Goal: Check status: Check status

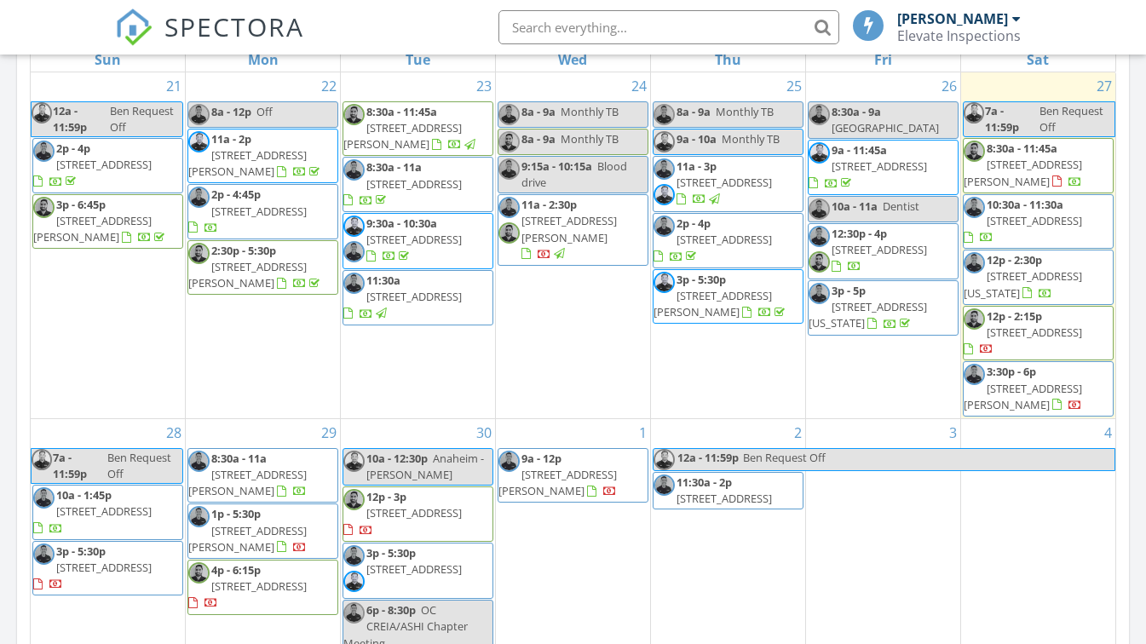
scroll to position [862, 0]
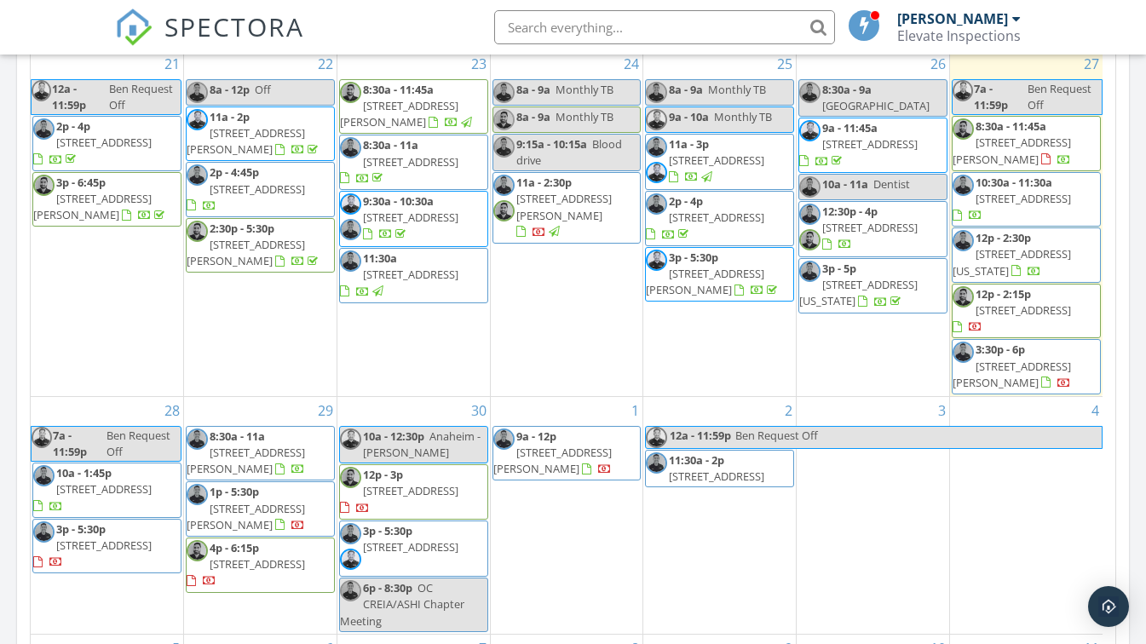
click at [858, 229] on span "[STREET_ADDRESS]" at bounding box center [869, 227] width 95 height 15
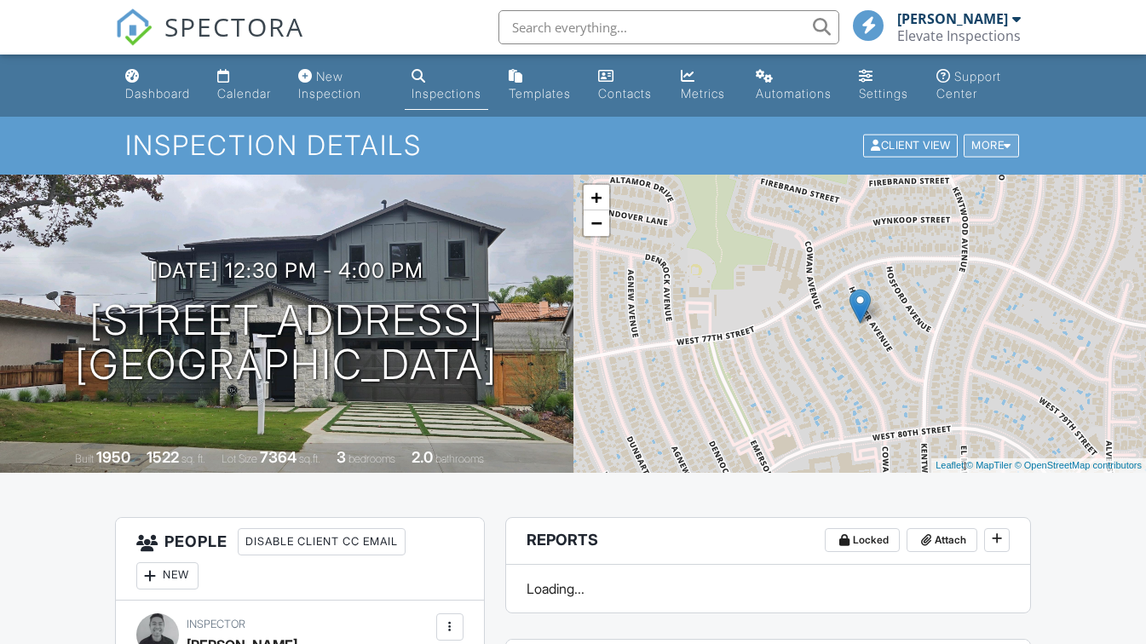
click at [999, 140] on div "More" at bounding box center [991, 146] width 55 height 23
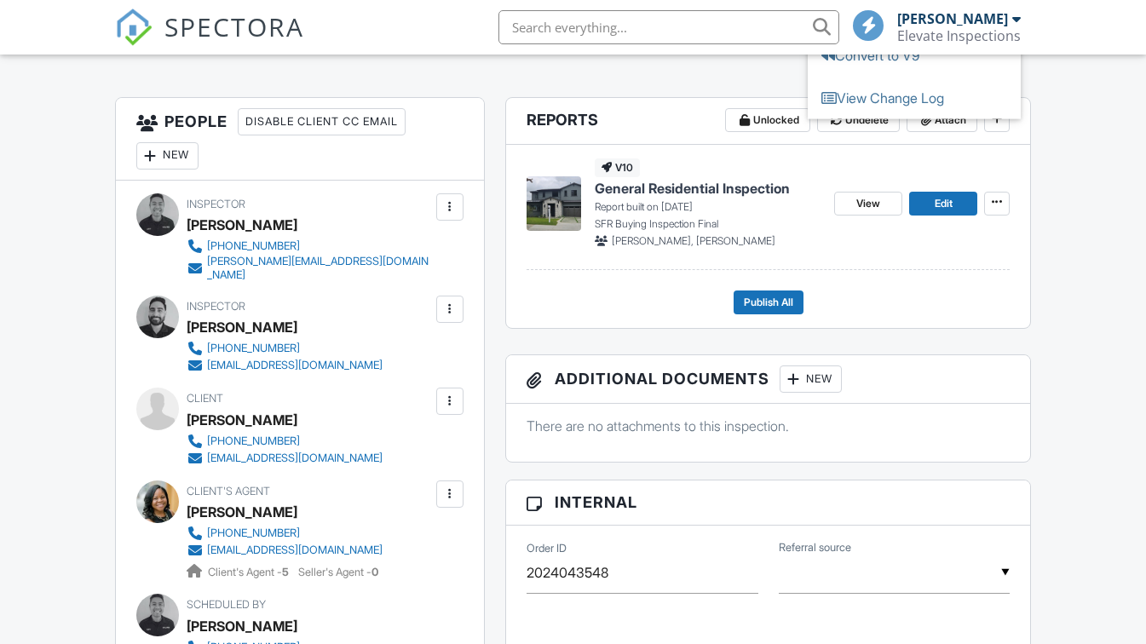
scroll to position [322, 0]
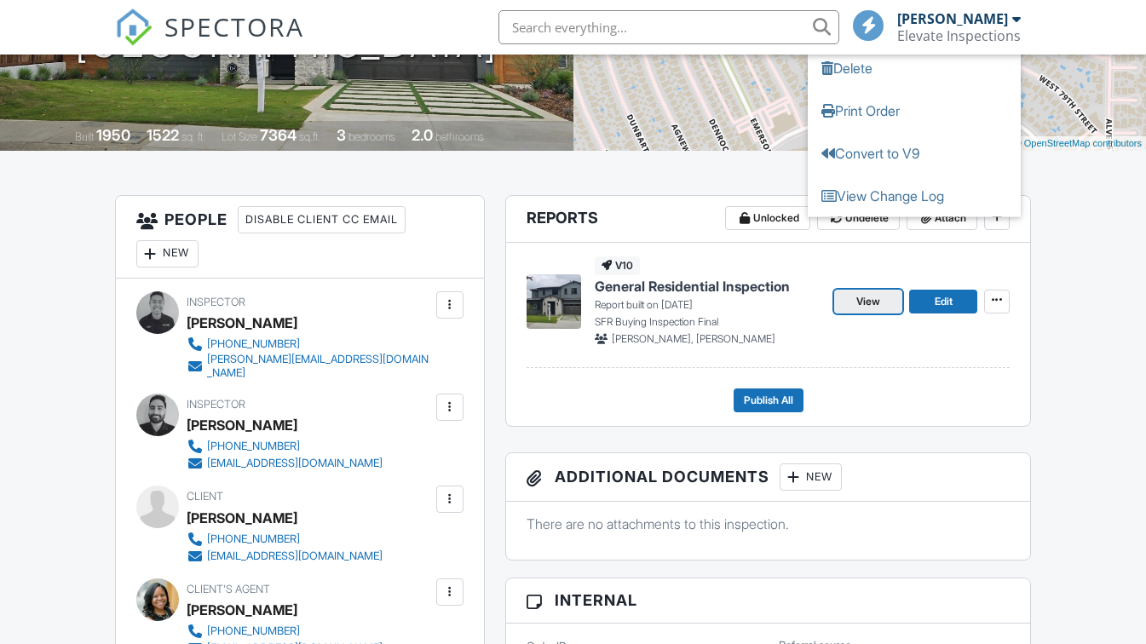
click at [860, 303] on span "View" at bounding box center [868, 301] width 24 height 17
